Goal: Task Accomplishment & Management: Manage account settings

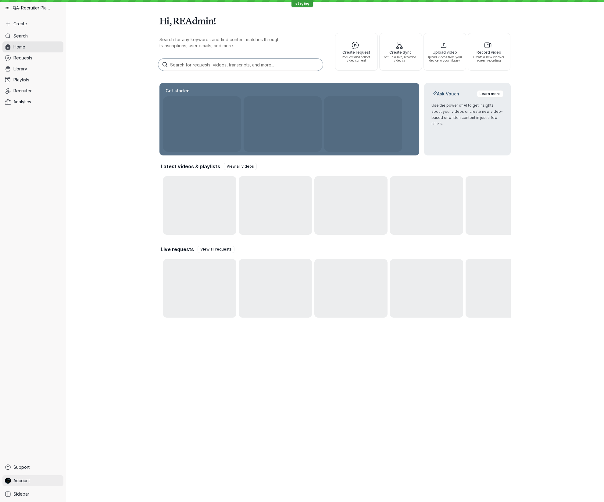
click at [28, 481] on span "Account" at bounding box center [21, 481] width 16 height 6
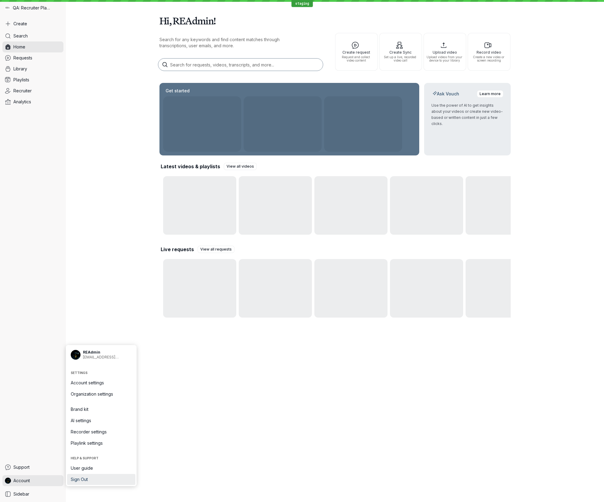
click at [82, 480] on span "Sign Out" at bounding box center [101, 480] width 61 height 6
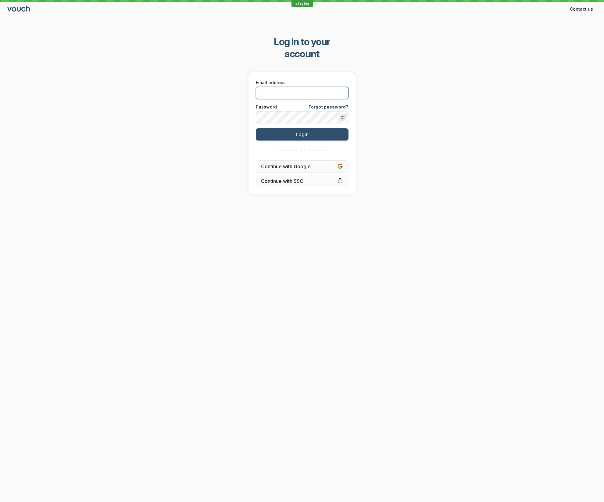
click at [298, 87] on input "Email address" at bounding box center [302, 93] width 93 height 12
click at [0, 502] on com-1password-button at bounding box center [0, 502] width 0 height 0
type input "[EMAIL_ADDRESS][DOMAIN_NAME]"
